Goal: Information Seeking & Learning: Learn about a topic

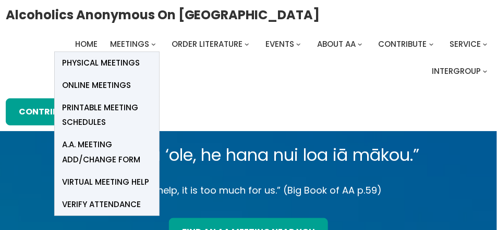
click at [110, 84] on span "Online Meetings" at bounding box center [97, 85] width 69 height 15
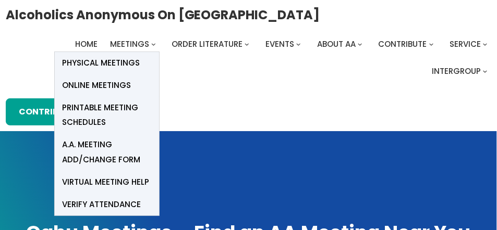
click at [129, 44] on span "Meetings" at bounding box center [129, 44] width 39 height 11
click at [99, 87] on span "Online Meetings" at bounding box center [97, 85] width 69 height 15
click at [103, 88] on span "Online Meetings" at bounding box center [97, 85] width 69 height 15
click at [120, 83] on span "Online Meetings" at bounding box center [97, 85] width 69 height 15
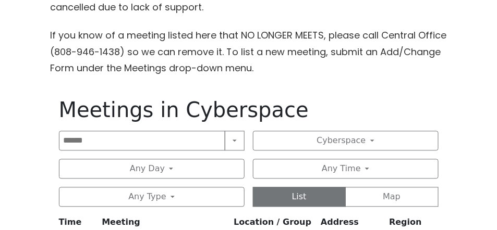
scroll to position [604, 0]
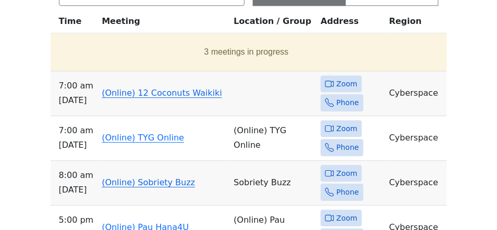
click at [168, 91] on link "(Online) 12 Coconuts Waikiki" at bounding box center [162, 93] width 120 height 10
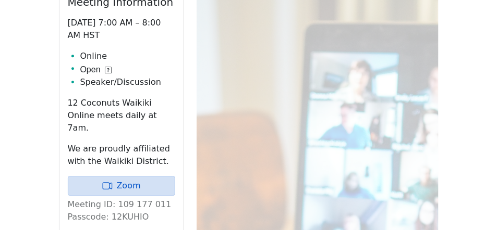
scroll to position [659, 0]
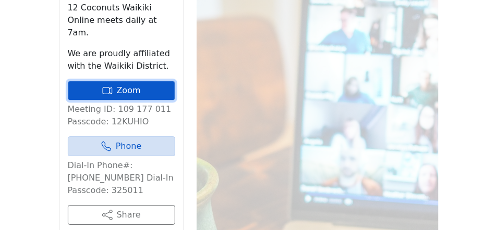
click at [115, 81] on link "Zoom" at bounding box center [121, 91] width 107 height 20
